Goal: Information Seeking & Learning: Learn about a topic

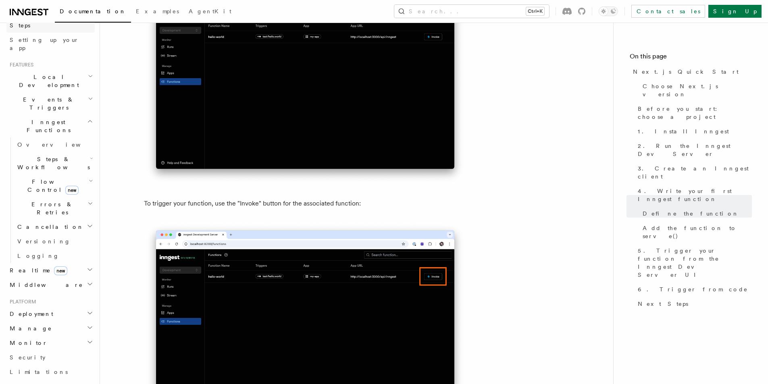
scroll to position [161, 0]
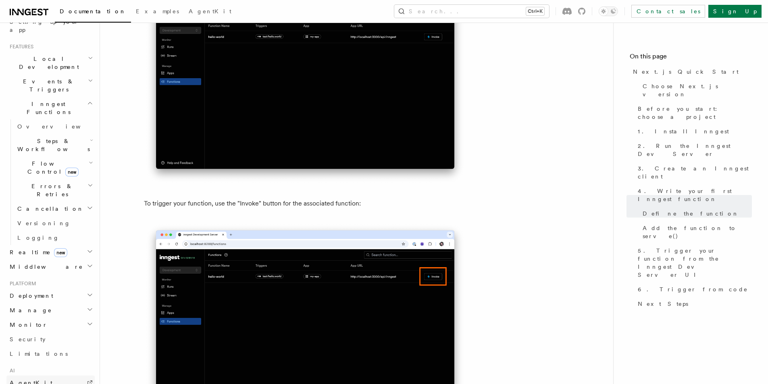
click at [40, 376] on link "AgentKit" at bounding box center [50, 383] width 88 height 15
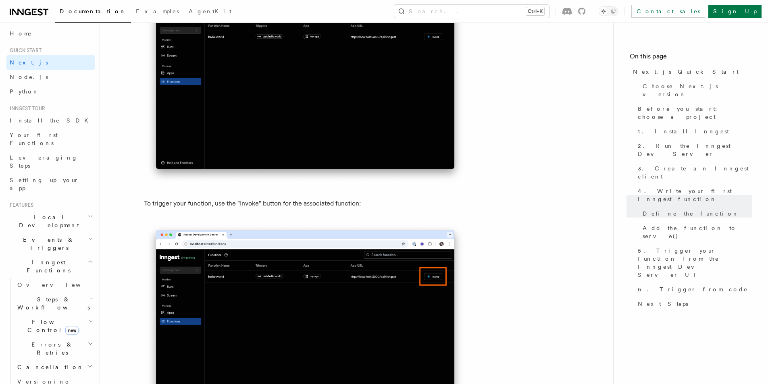
scroll to position [0, 0]
click at [48, 321] on span "Flow Control new" at bounding box center [51, 329] width 75 height 16
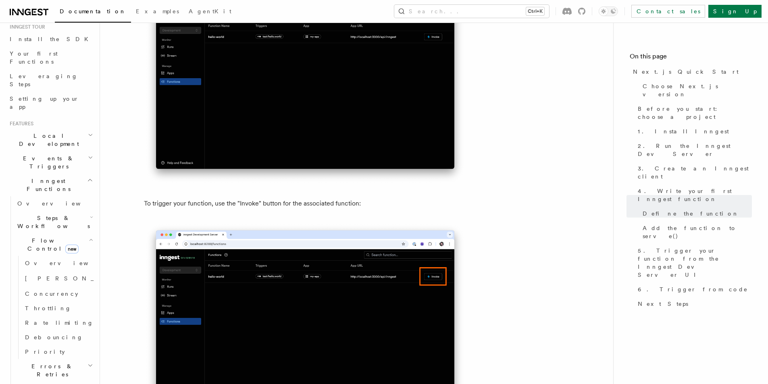
scroll to position [121, 0]
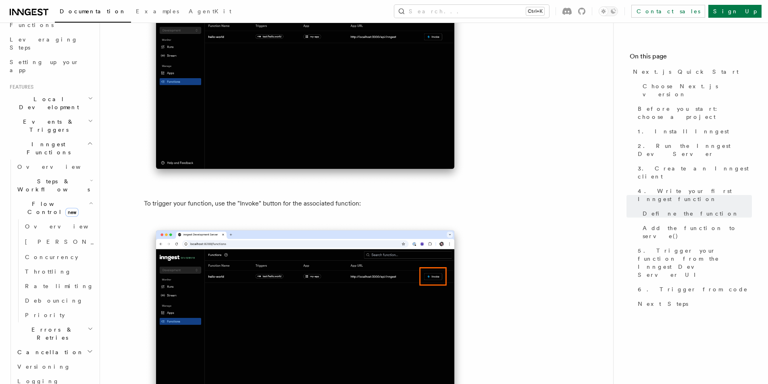
click at [66, 174] on h2 "Steps & Workflows" at bounding box center [54, 185] width 81 height 23
click at [56, 263] on link "AI Inference new" at bounding box center [58, 274] width 73 height 23
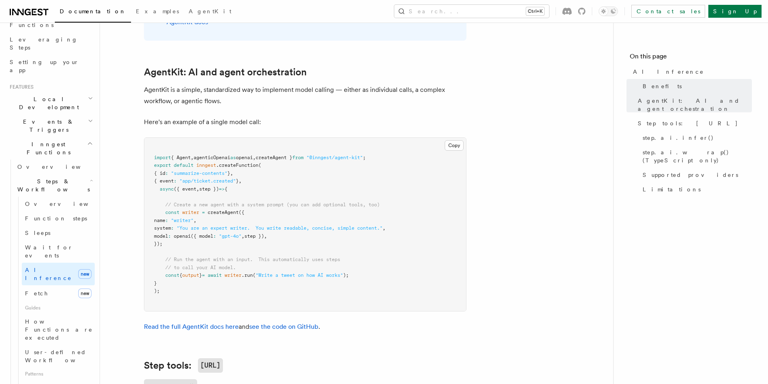
scroll to position [443, 0]
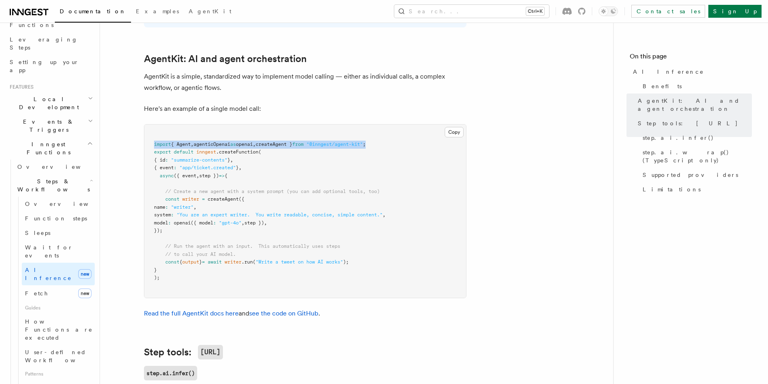
drag, startPoint x: 390, startPoint y: 109, endPoint x: 153, endPoint y: 108, distance: 237.4
click at [153, 125] on pre "import { Agent , agenticOpenai as openai , createAgent } from "@inngest/agent-k…" at bounding box center [305, 211] width 322 height 173
drag, startPoint x: 8, startPoint y: 1, endPoint x: 308, endPoint y: 110, distance: 319.3
drag, startPoint x: 160, startPoint y: 143, endPoint x: 308, endPoint y: 194, distance: 156.9
click at [308, 194] on pre "import { Agent , agenticOpenai as openai , createAgent } from "@inngest/agent-k…" at bounding box center [305, 211] width 322 height 173
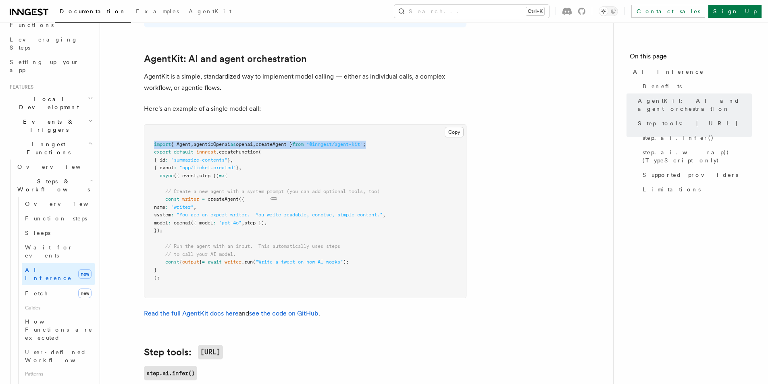
copy code "async ({ event , step }) => { // Create a new agent with a system prompt (you c…"
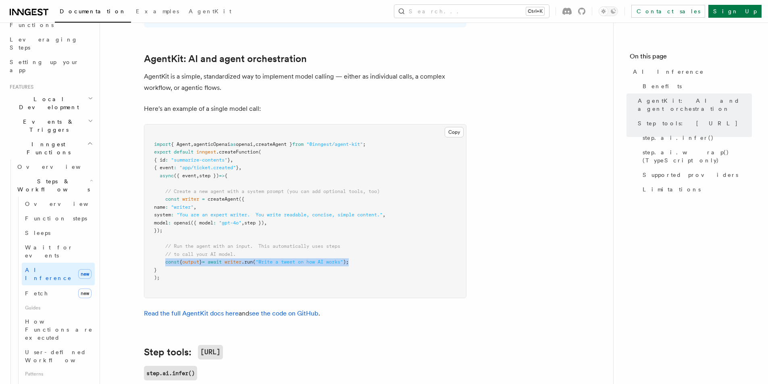
drag, startPoint x: 165, startPoint y: 228, endPoint x: 366, endPoint y: 226, distance: 201.1
click at [366, 226] on pre "import { Agent , agenticOpenai as openai , createAgent } from "@inngest/agent-k…" at bounding box center [305, 211] width 322 height 173
copy span "const { output } = await writer .run ( "Write a tweet on how AI works" );"
